Goal: Ask a question

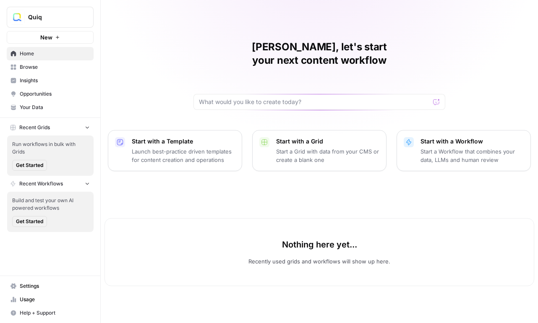
click at [68, 24] on button "Quiq" at bounding box center [50, 17] width 87 height 21
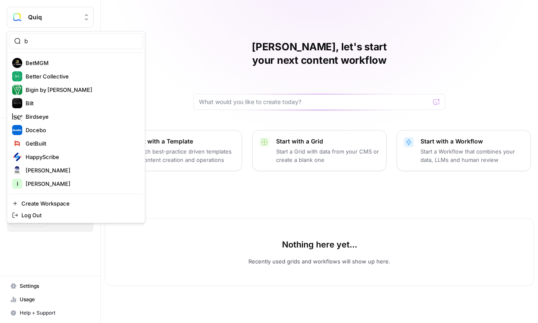
type input "b"
click at [94, 113] on span "Birdseye" at bounding box center [81, 116] width 111 height 8
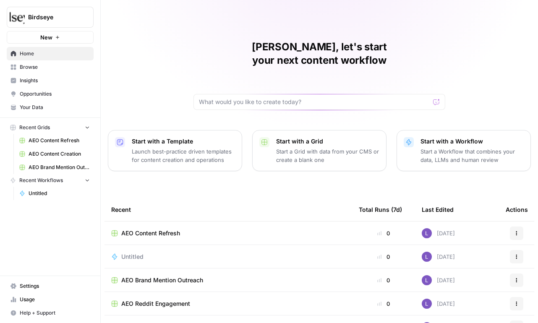
click at [53, 142] on span "AEO Content Refresh" at bounding box center [59, 141] width 61 height 8
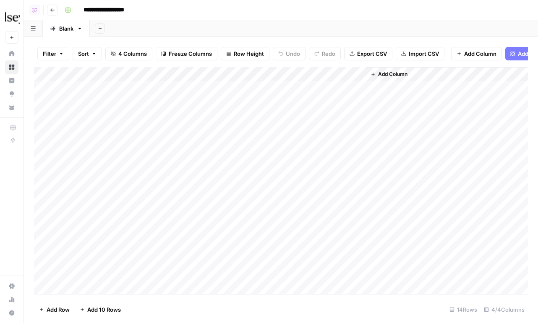
click at [274, 74] on div "Add Column" at bounding box center [281, 180] width 494 height 227
click at [51, 8] on icon "button" at bounding box center [52, 10] width 5 height 5
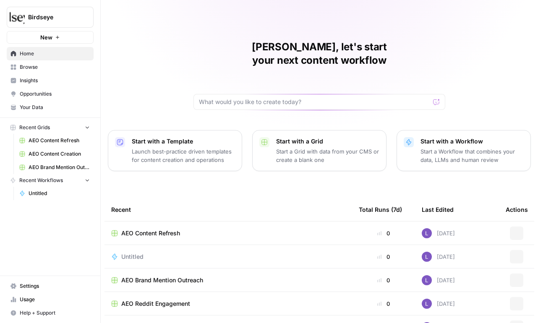
click at [25, 16] on button "Birdseye" at bounding box center [50, 17] width 87 height 21
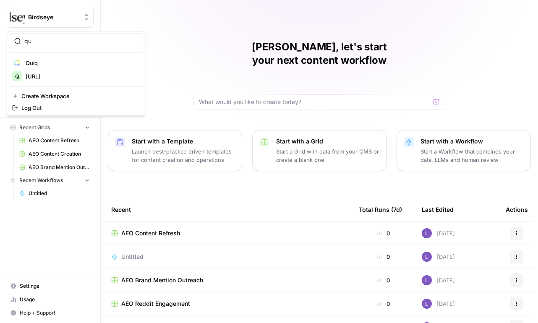
type input "qu"
click at [57, 75] on span "[URL]" at bounding box center [81, 76] width 111 height 8
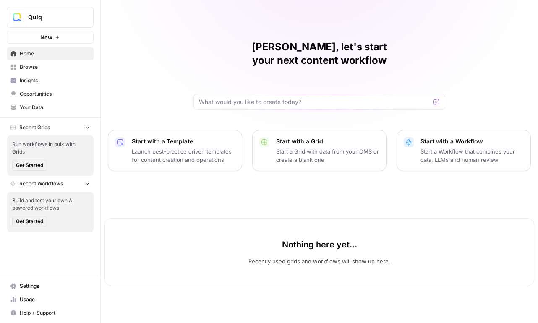
click at [43, 93] on span "Opportunities" at bounding box center [55, 94] width 70 height 8
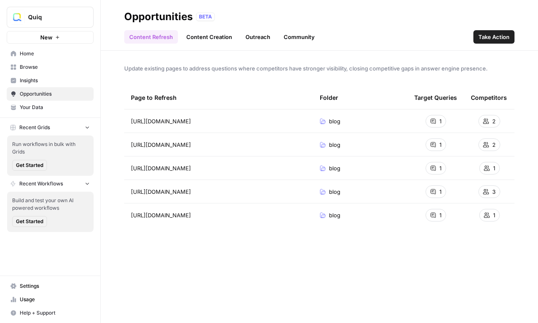
click at [493, 41] on button "Take Action" at bounding box center [493, 36] width 41 height 13
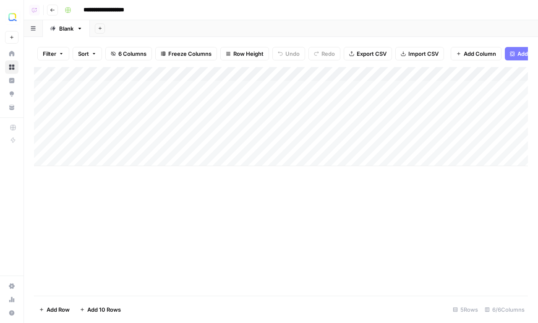
click at [360, 74] on div "Add Column" at bounding box center [281, 116] width 494 height 99
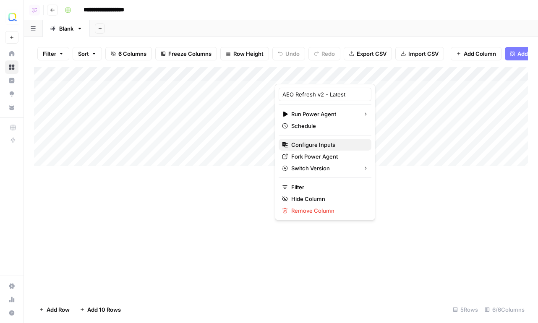
click at [305, 144] on span "Configure Inputs" at bounding box center [327, 145] width 73 height 8
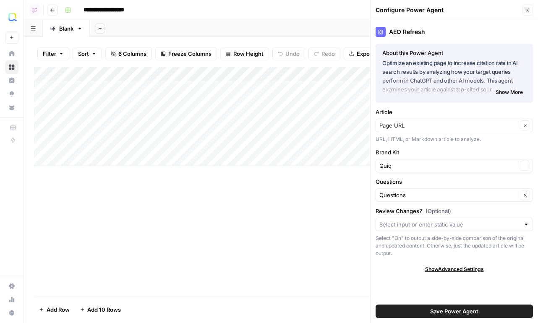
type input "Quiq"
click at [358, 73] on div "Add Column" at bounding box center [281, 116] width 494 height 99
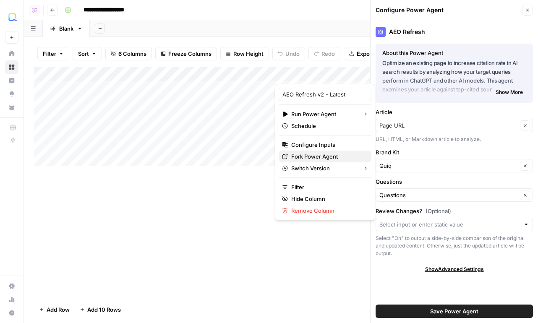
click at [308, 155] on span "Fork Power Agent" at bounding box center [327, 156] width 73 height 8
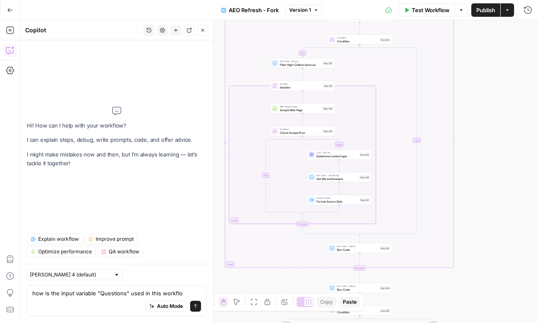
type textarea "how is the input variable "Questions" used in this workflow"
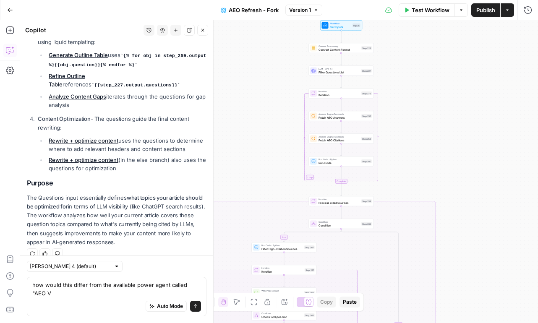
scroll to position [385, 0]
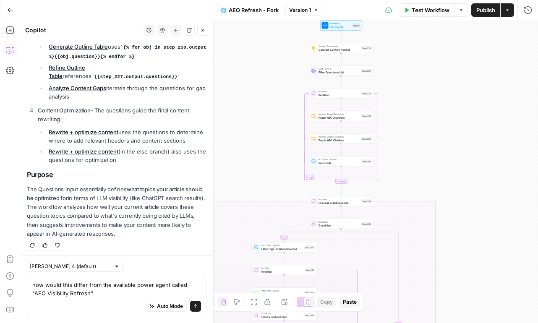
click at [133, 285] on textarea "how would this differ from the available power agent called "AEO Visibility Ref…" at bounding box center [116, 289] width 169 height 17
type textarea "how would this differ from the available/public power agent called "AEO Visibil…"
click at [198, 307] on icon "submit" at bounding box center [195, 306] width 5 height 5
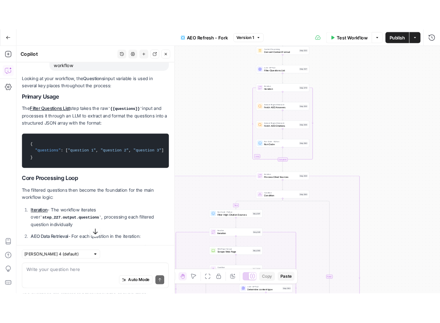
scroll to position [69, 0]
